Goal: Check status: Check status

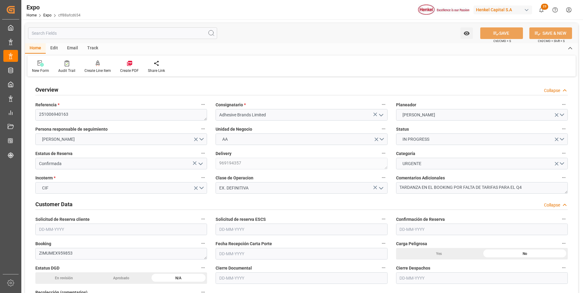
type input "[DATE]"
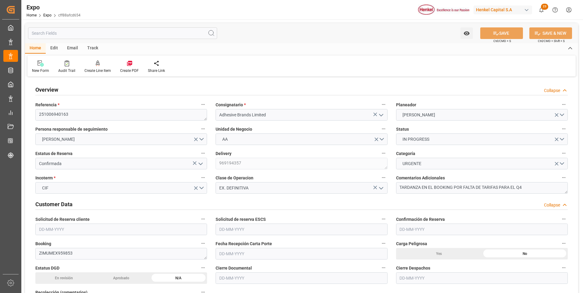
type input "[DATE]"
type input "[DATE] 00:00"
type input "[DATE]"
type input "[DATE] 00:00"
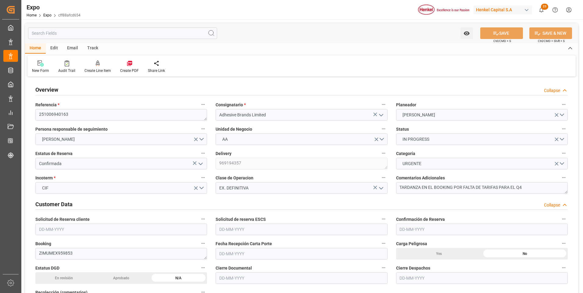
type input "[DATE]"
type input "[DATE] 02:00"
type input "[DATE] 00:00"
type input "[DATE] 13:00"
type input "[DATE] 00:00"
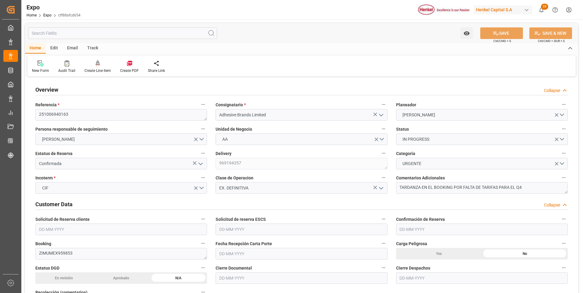
type input "[DATE] 15:15"
type input "[DATE] 02:00"
type input "[DATE] 13:00"
type input "[DATE] 22:51"
